Goal: Check status: Check status

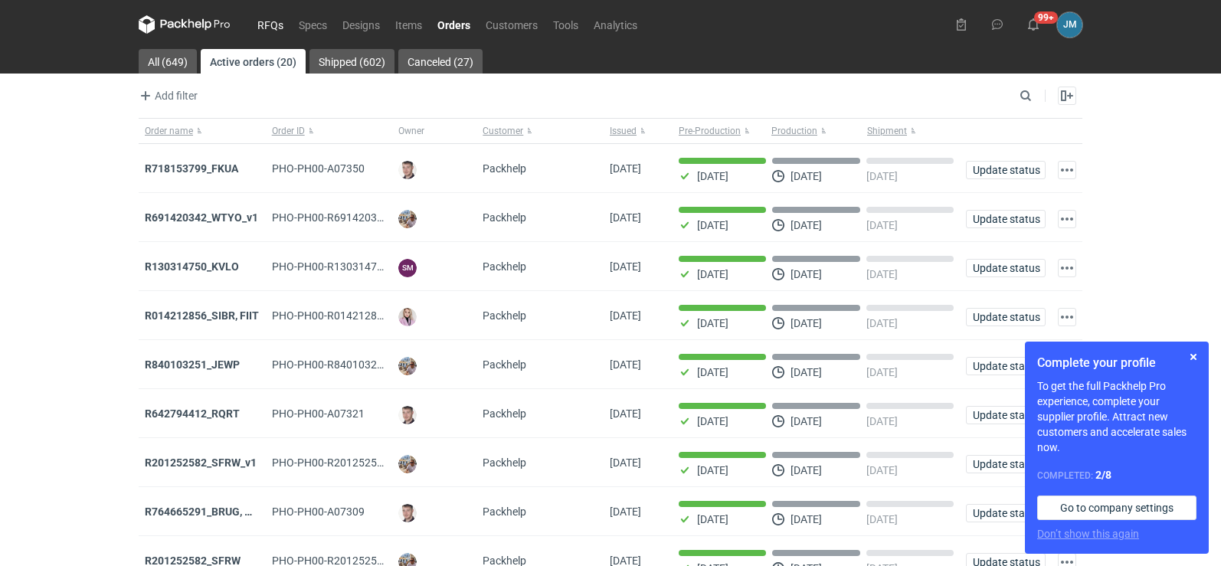
click at [276, 25] on link "RFQs" at bounding box center [270, 24] width 41 height 18
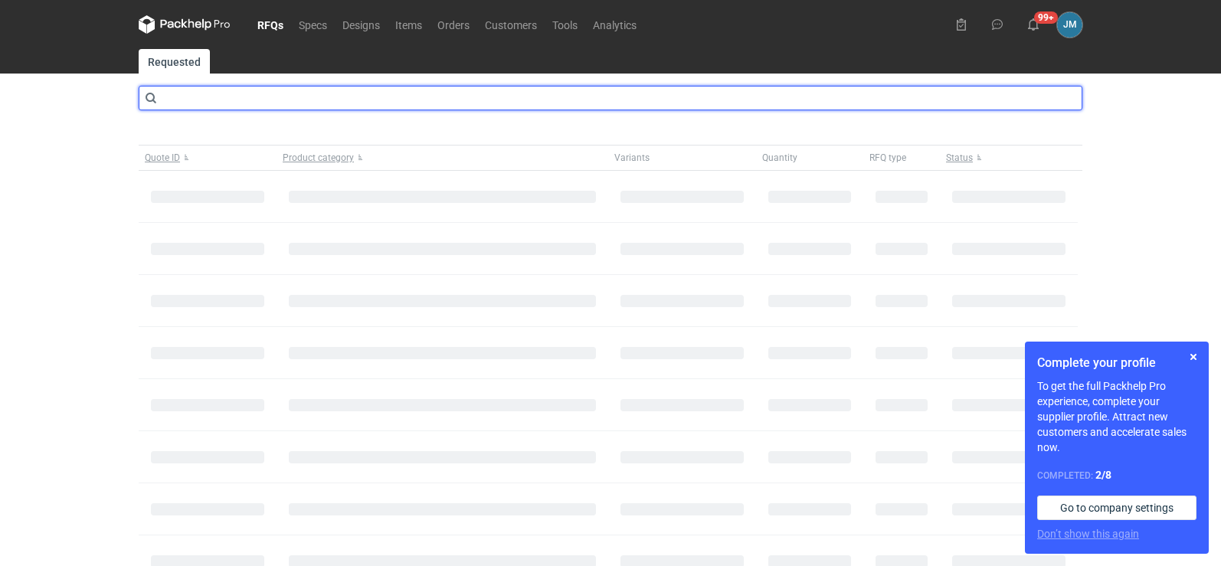
click at [231, 101] on input "text" at bounding box center [611, 98] width 944 height 25
type input "CBJB"
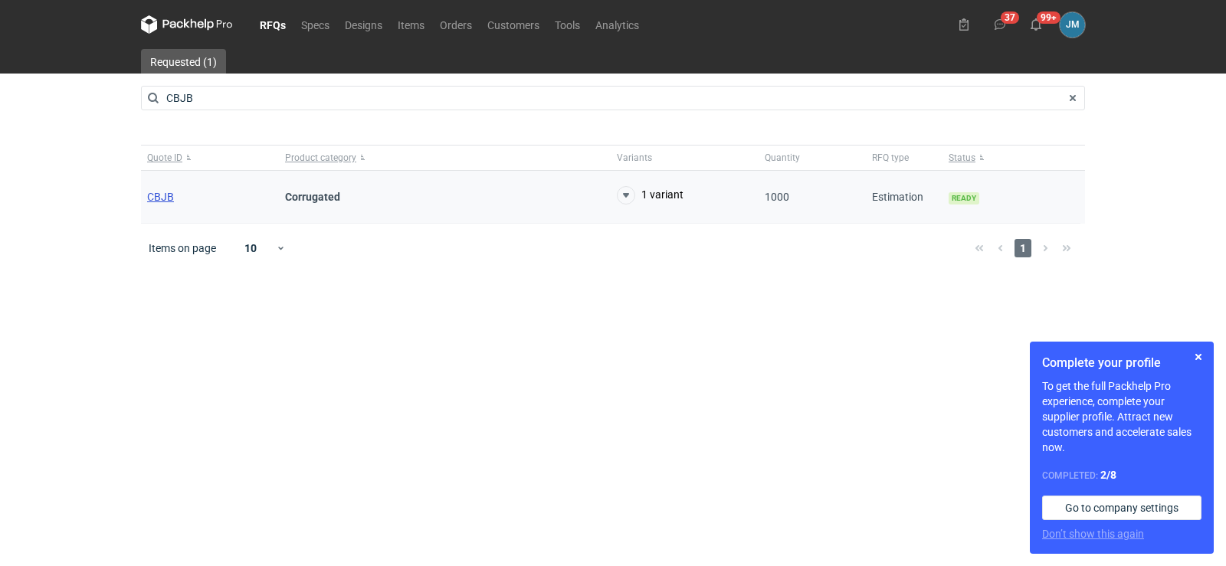
click at [162, 196] on span "CBJB" at bounding box center [160, 197] width 27 height 12
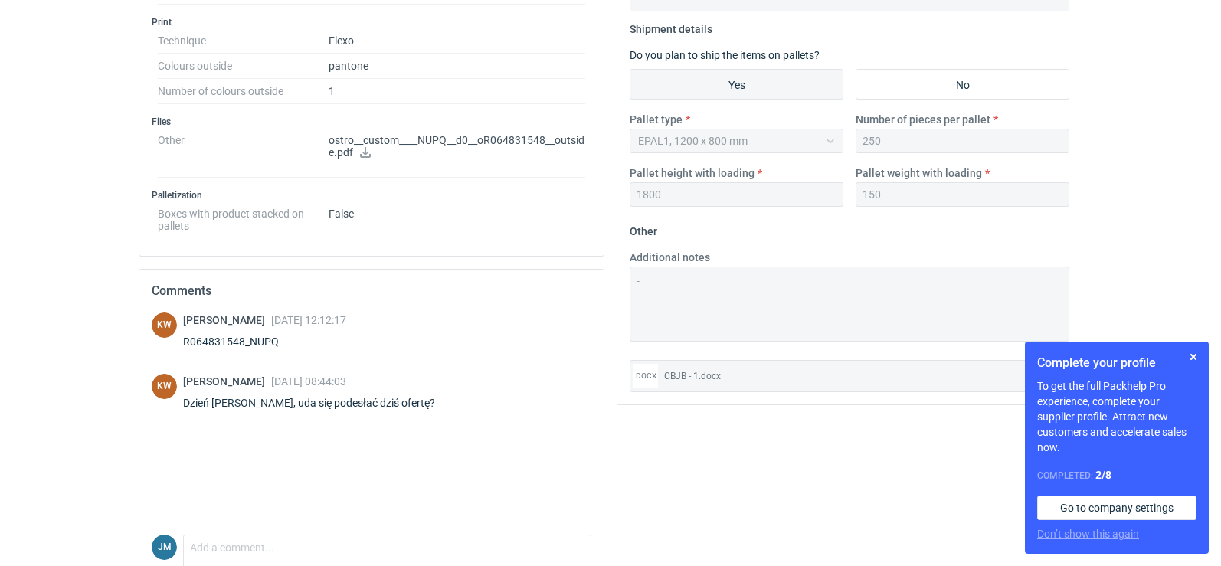
scroll to position [613, 0]
click at [1198, 361] on button "button" at bounding box center [1194, 357] width 18 height 18
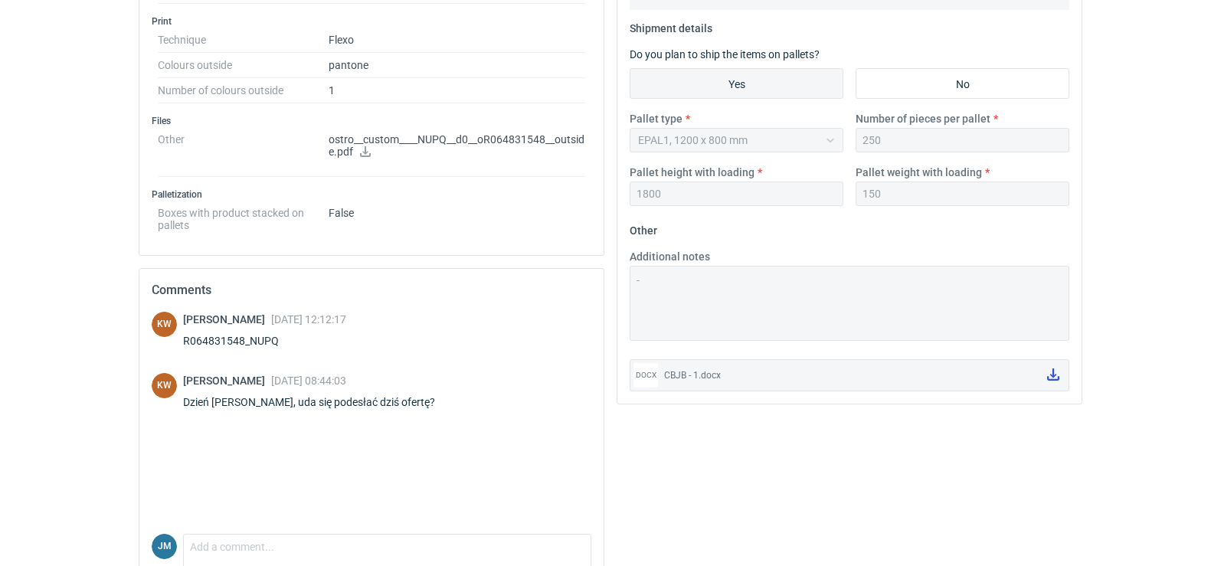
click at [1060, 379] on link at bounding box center [1053, 375] width 25 height 26
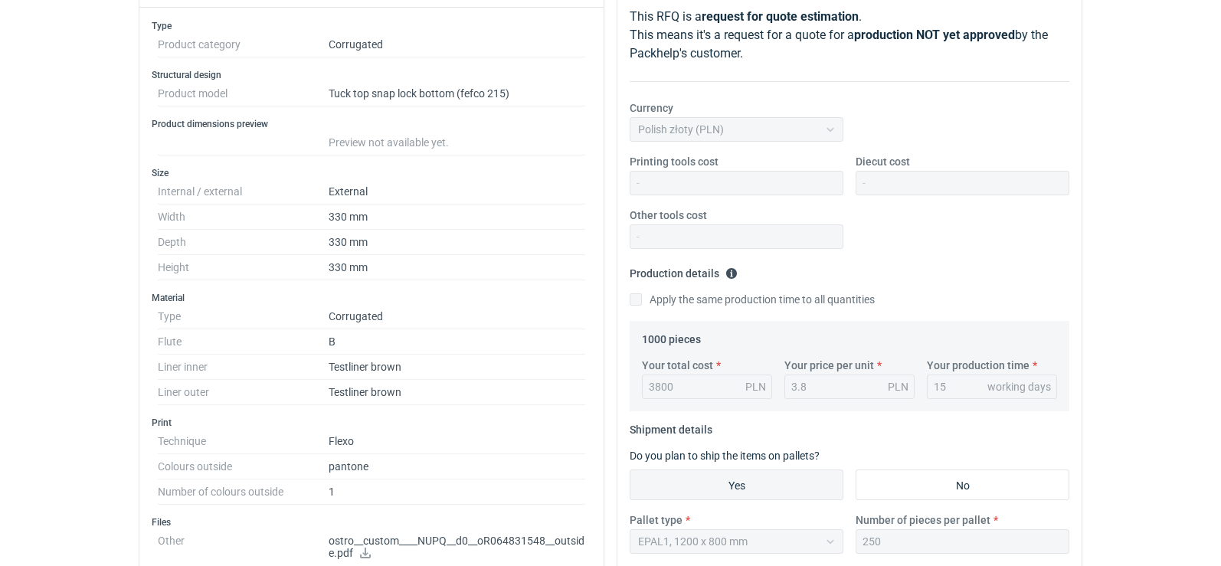
scroll to position [683, 0]
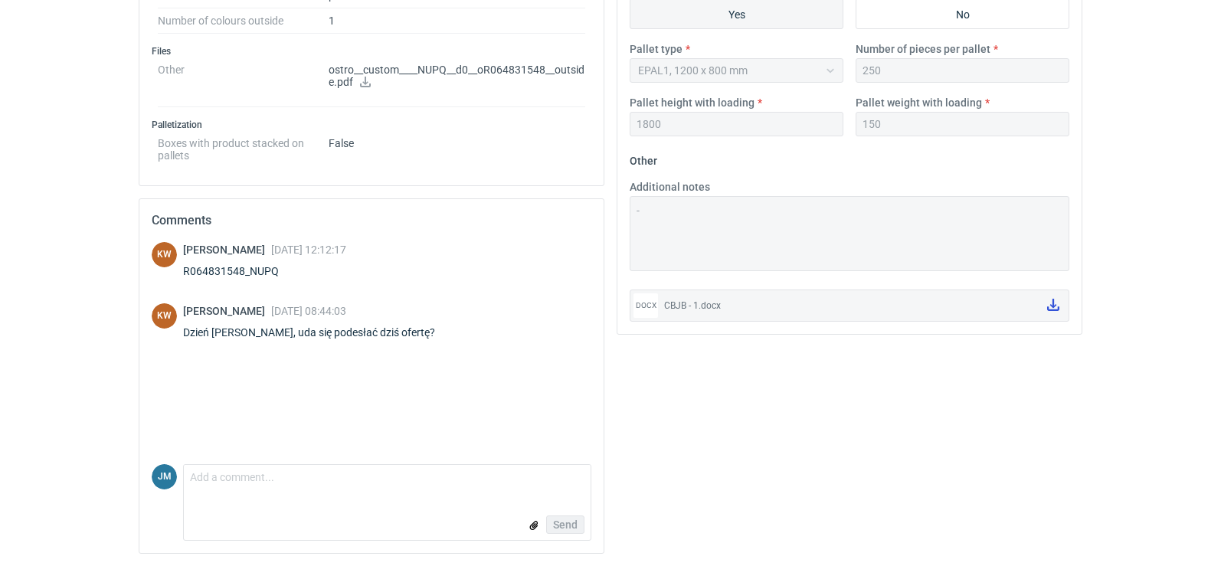
click at [1050, 303] on icon at bounding box center [1054, 305] width 12 height 12
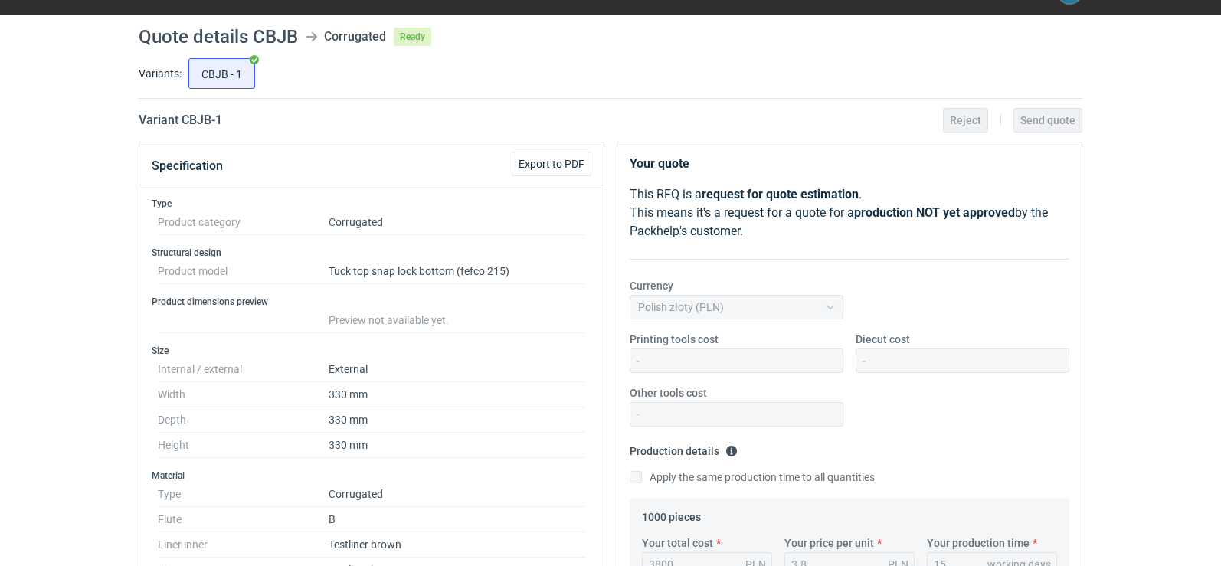
scroll to position [0, 0]
